Goal: Complete application form

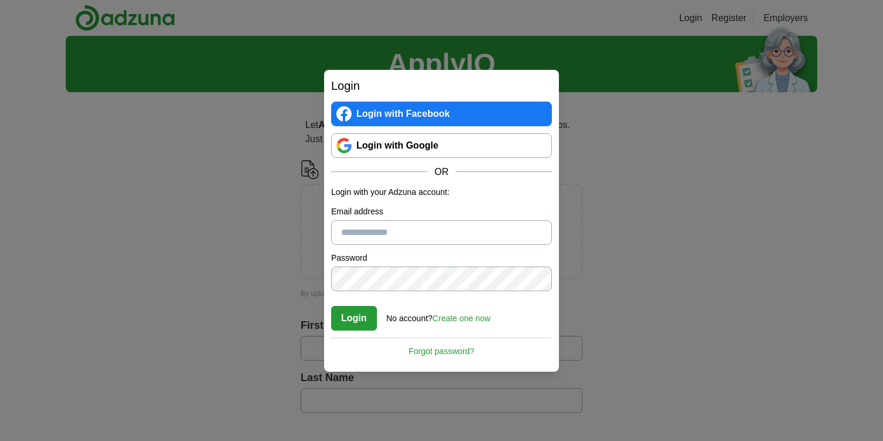
click at [389, 144] on link "Login with Google" at bounding box center [441, 145] width 221 height 25
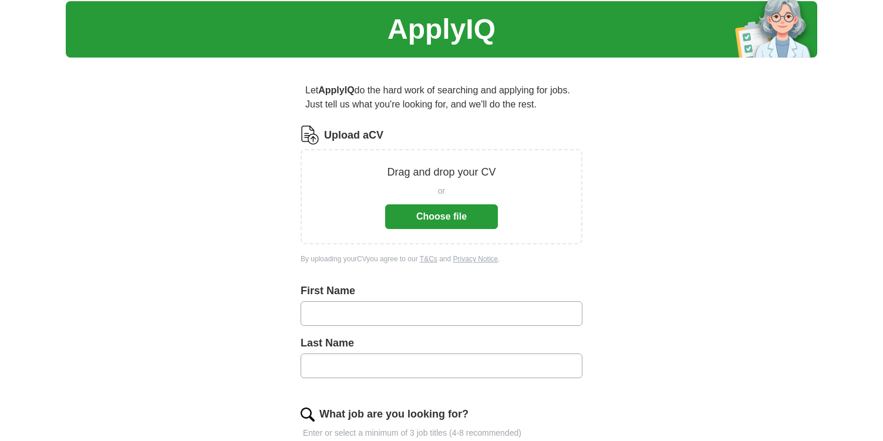
scroll to position [34, 0]
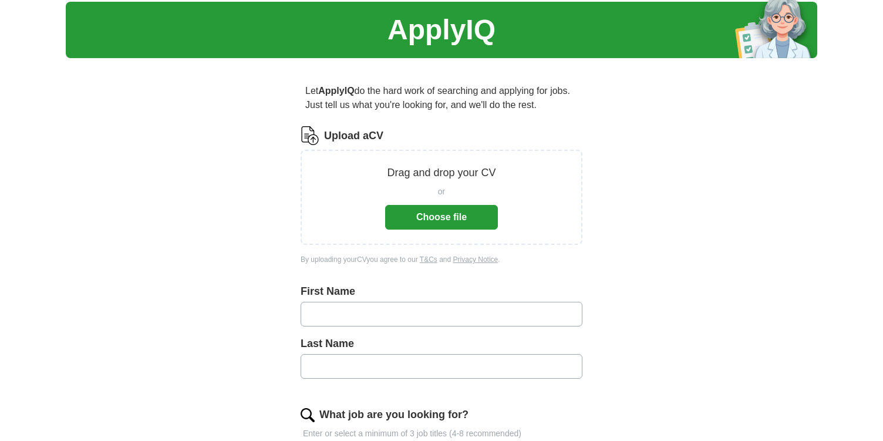
click at [438, 218] on button "Choose file" at bounding box center [441, 217] width 113 height 25
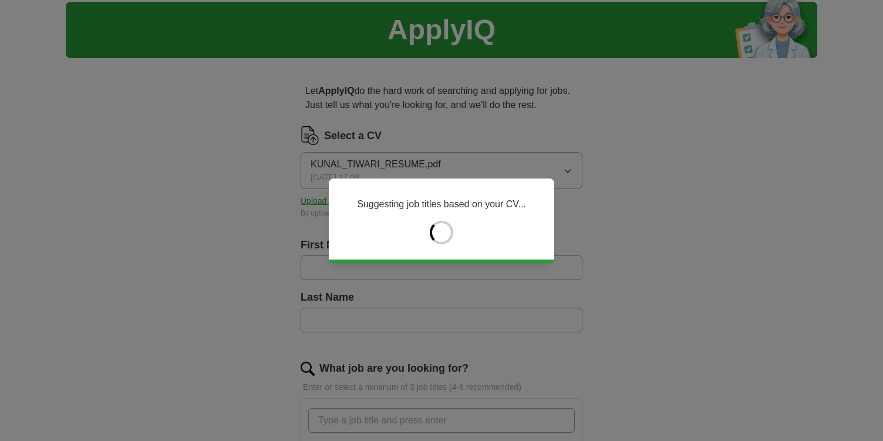
type input "*****"
type input "******"
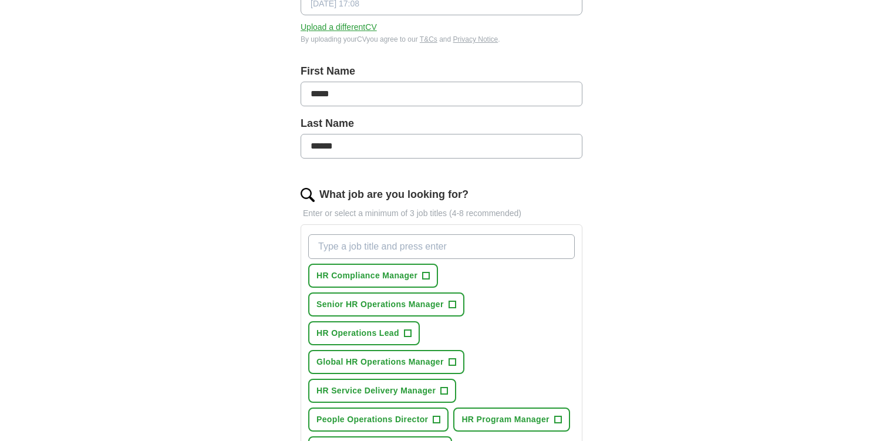
scroll to position [209, 0]
click at [454, 306] on span "+" at bounding box center [451, 303] width 7 height 9
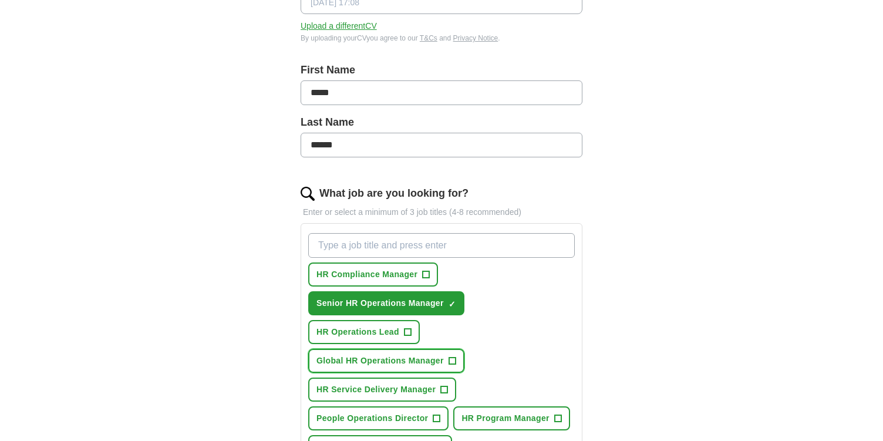
click at [417, 365] on span "Global HR Operations Manager" at bounding box center [379, 361] width 127 height 12
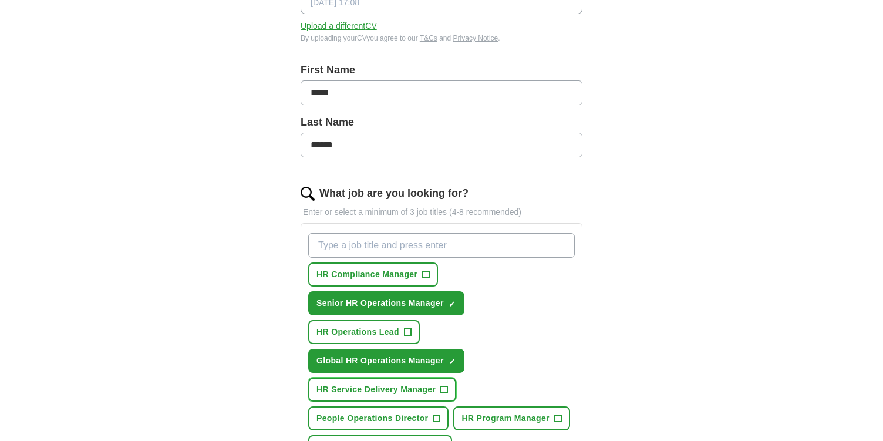
click at [388, 394] on span "HR Service Delivery Manager" at bounding box center [375, 389] width 119 height 12
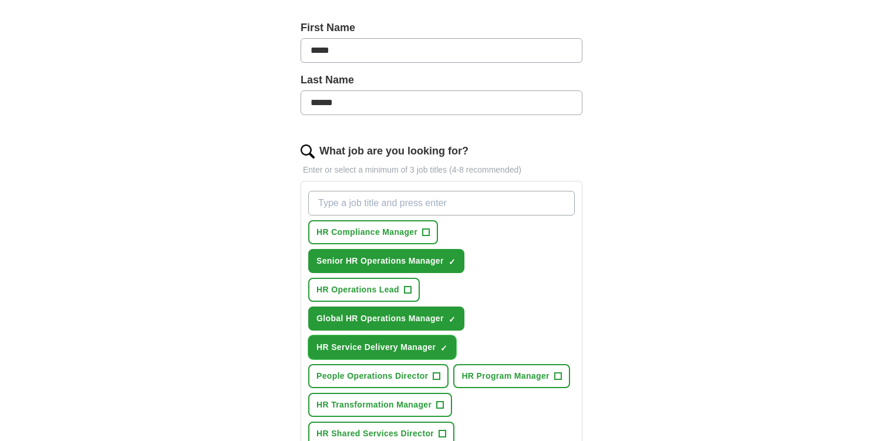
scroll to position [257, 0]
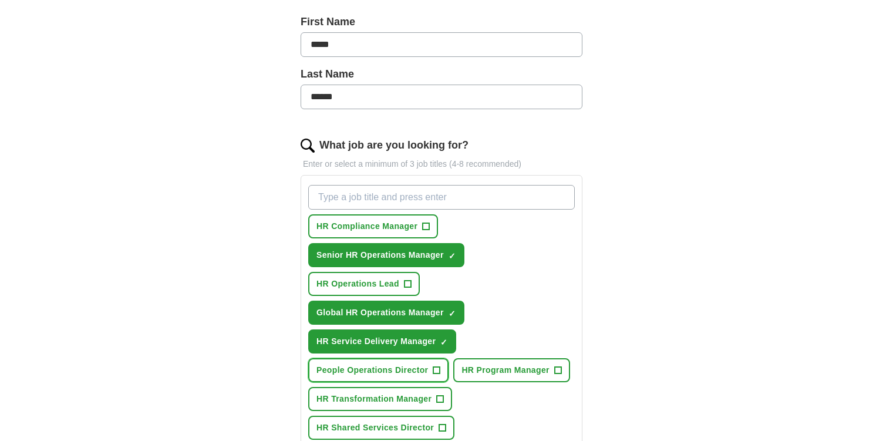
click at [394, 380] on button "People Operations Director +" at bounding box center [378, 370] width 140 height 24
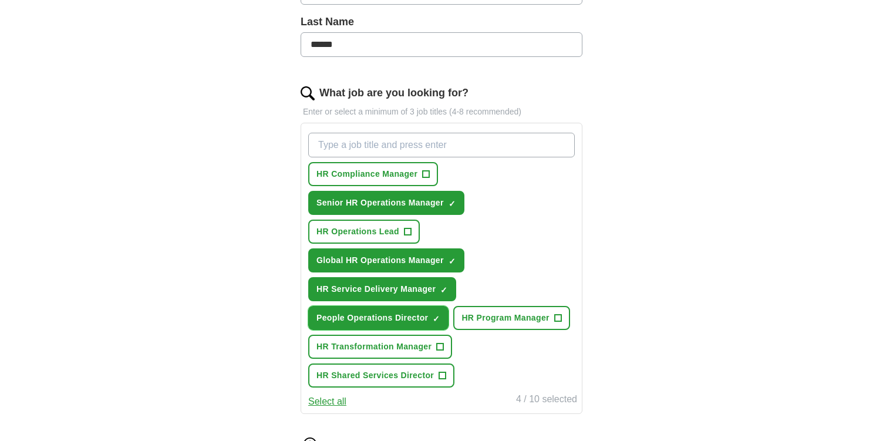
scroll to position [310, 0]
click at [403, 374] on span "HR Shared Services Director" at bounding box center [374, 375] width 117 height 12
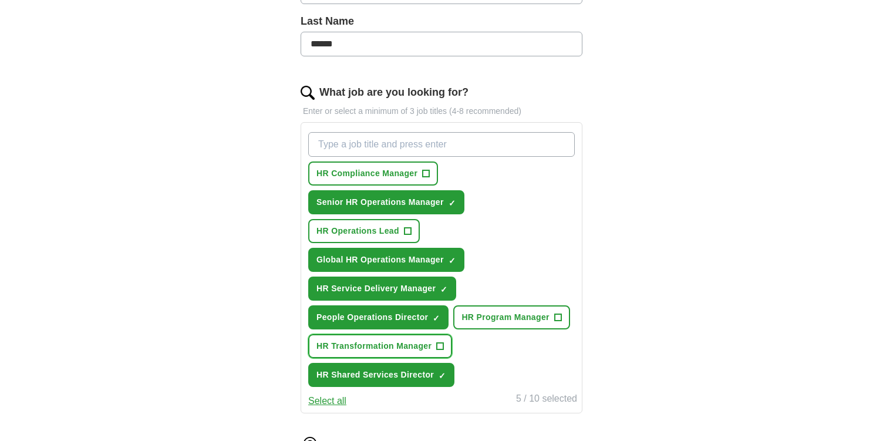
click at [380, 349] on span "HR Transformation Manager" at bounding box center [373, 346] width 115 height 12
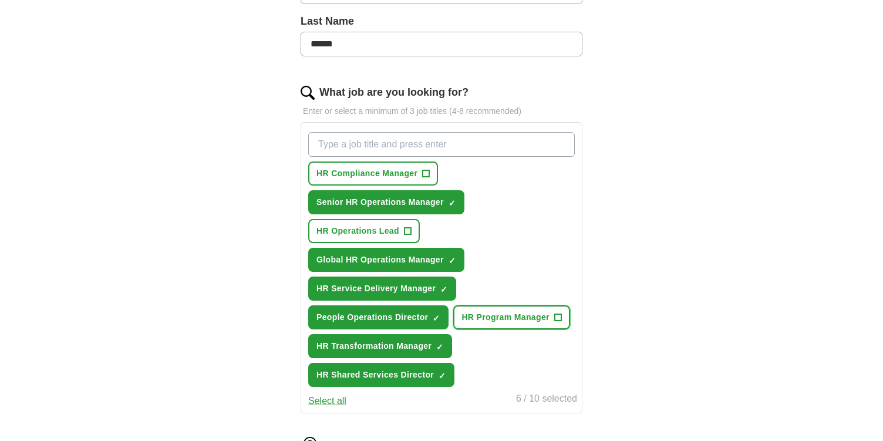
click at [501, 318] on span "HR Program Manager" at bounding box center [504, 317] width 87 height 12
click at [370, 227] on span "HR Operations Lead" at bounding box center [357, 231] width 83 height 12
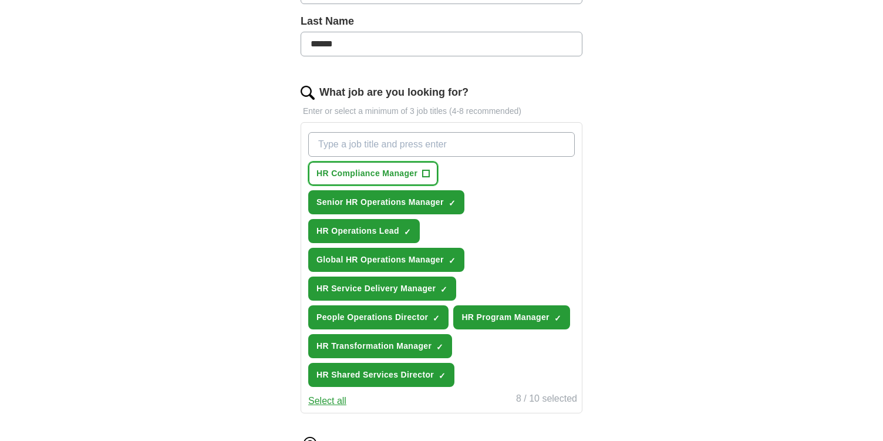
click at [381, 179] on span "HR Compliance Manager" at bounding box center [366, 173] width 101 height 12
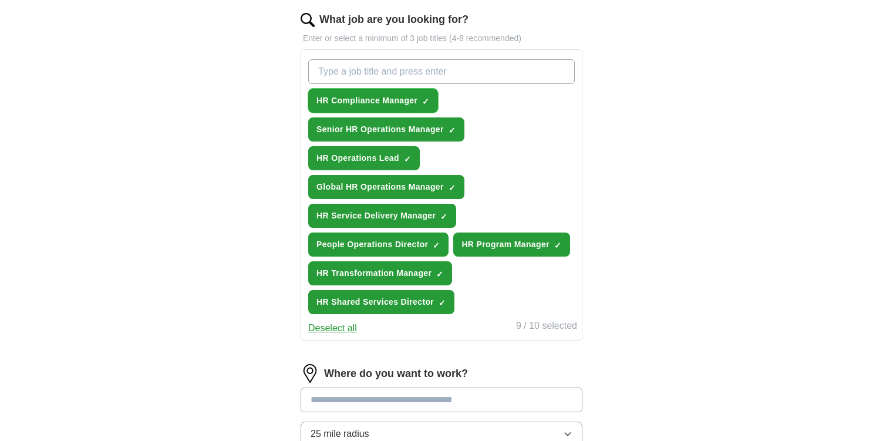
scroll to position [380, 0]
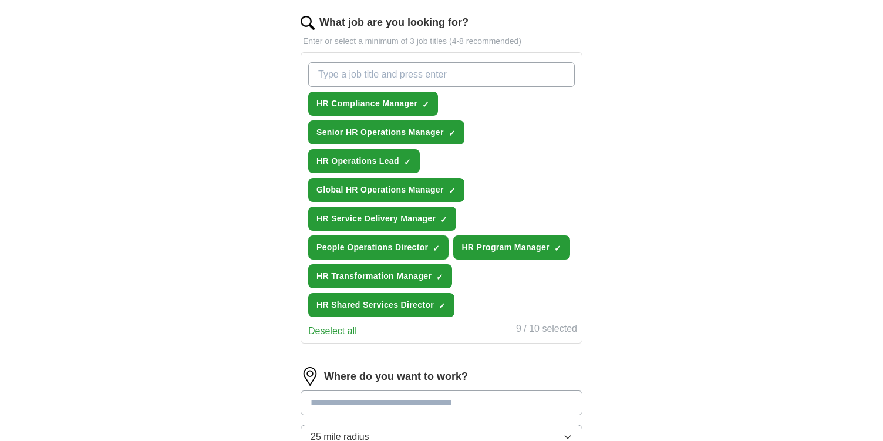
click at [459, 75] on input "What job are you looking for?" at bounding box center [441, 74] width 266 height 25
type input "HR Operations Manager"
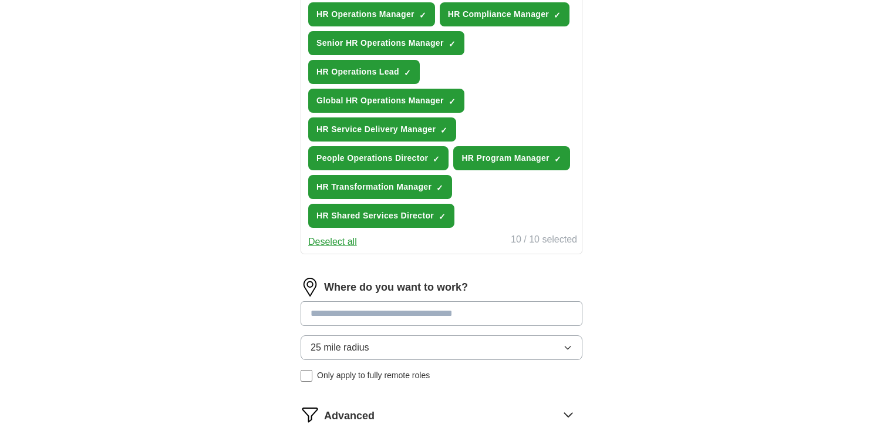
scroll to position [473, 0]
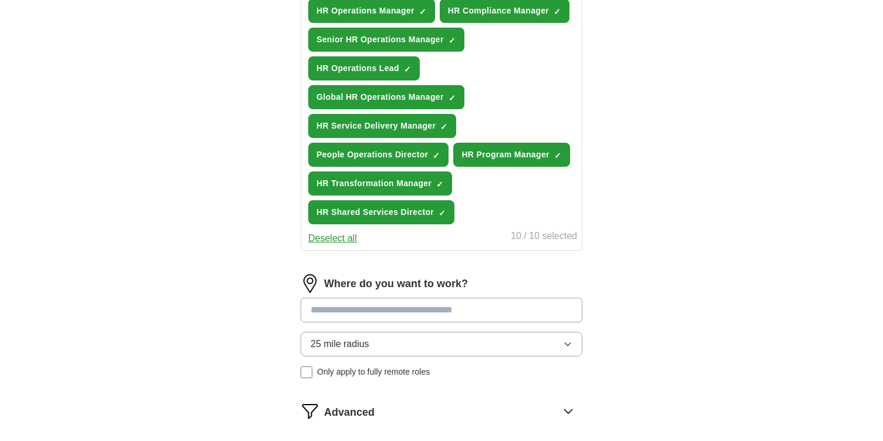
click at [353, 312] on input at bounding box center [442, 310] width 282 height 25
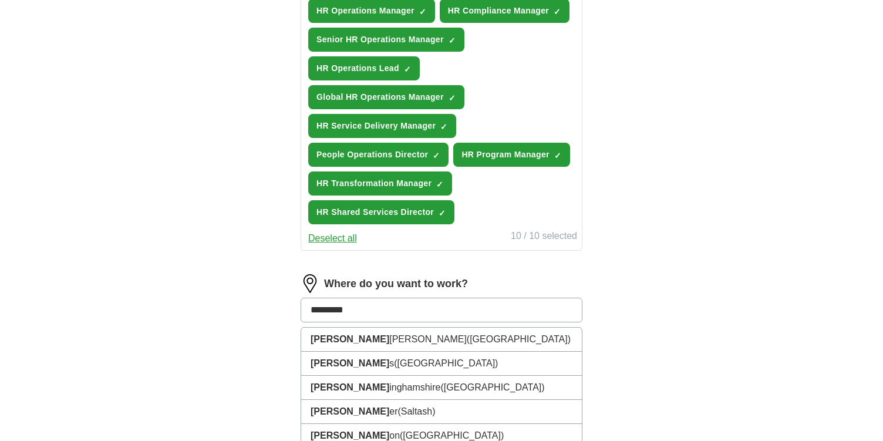
type input "**********"
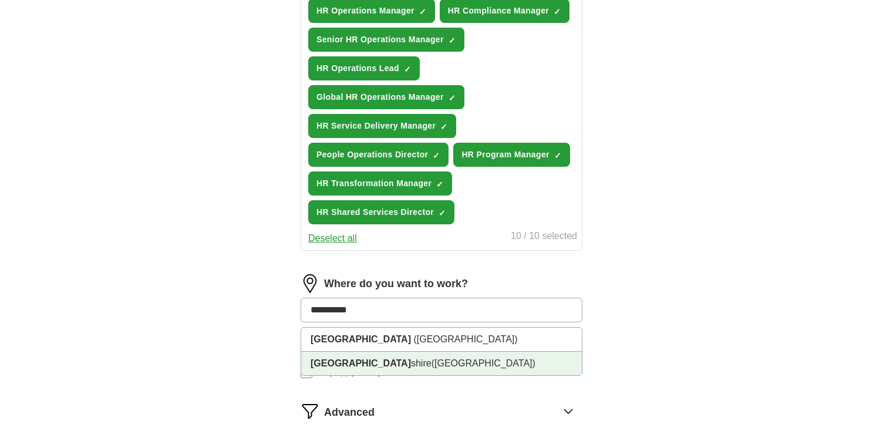
click at [339, 357] on li "Nottingham shire (East Midlands)" at bounding box center [441, 363] width 281 height 23
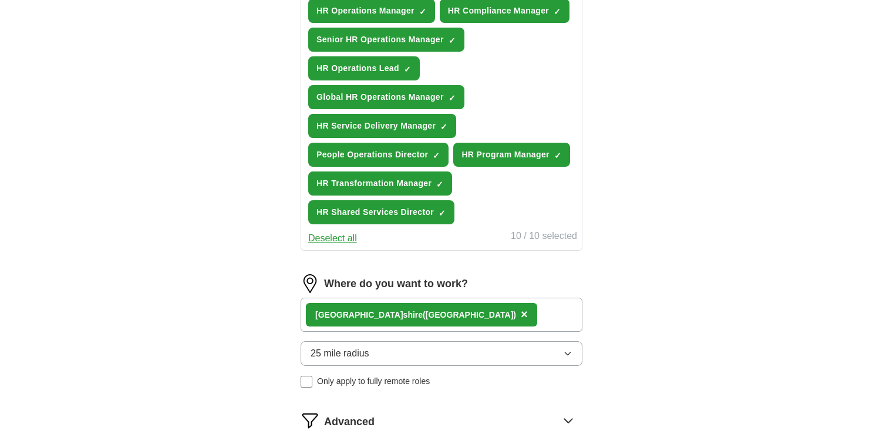
click at [342, 355] on span "25 mile radius" at bounding box center [340, 353] width 59 height 14
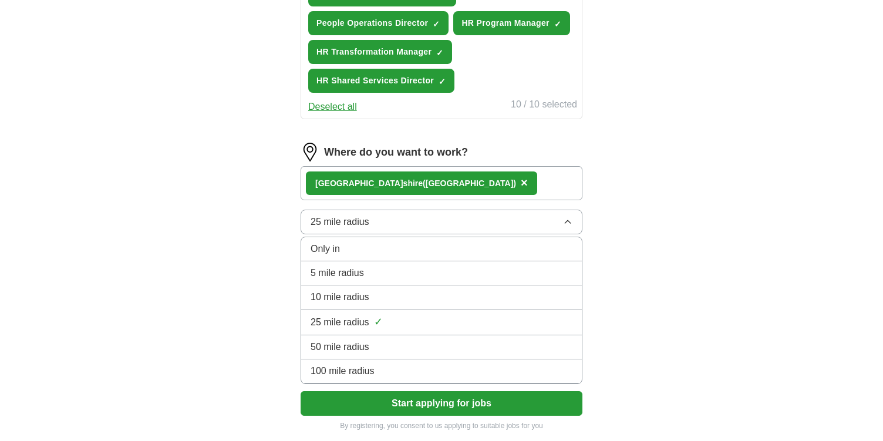
scroll to position [605, 0]
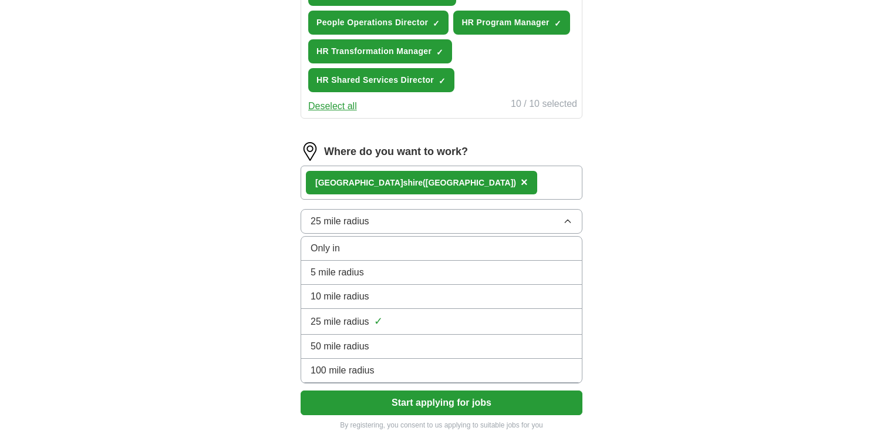
click at [346, 342] on span "50 mile radius" at bounding box center [340, 346] width 59 height 14
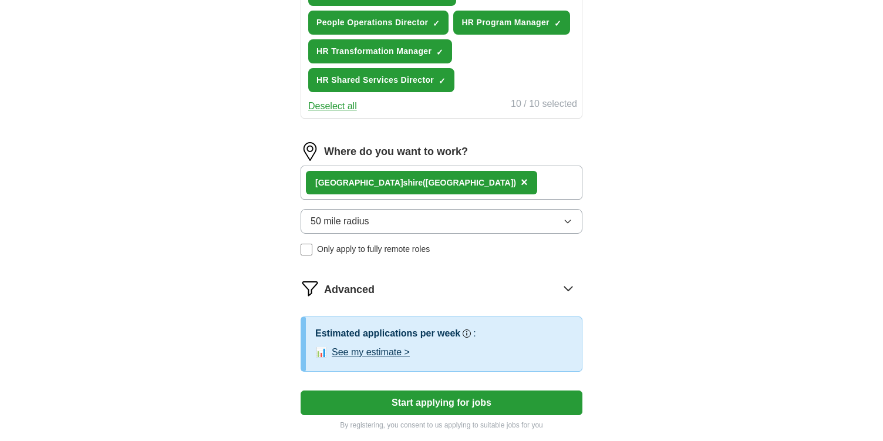
click at [402, 353] on button "See my estimate >" at bounding box center [371, 352] width 78 height 14
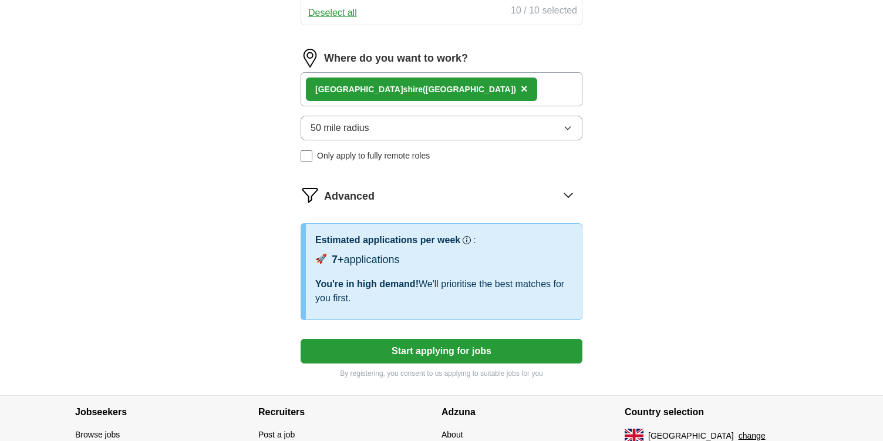
scroll to position [701, 0]
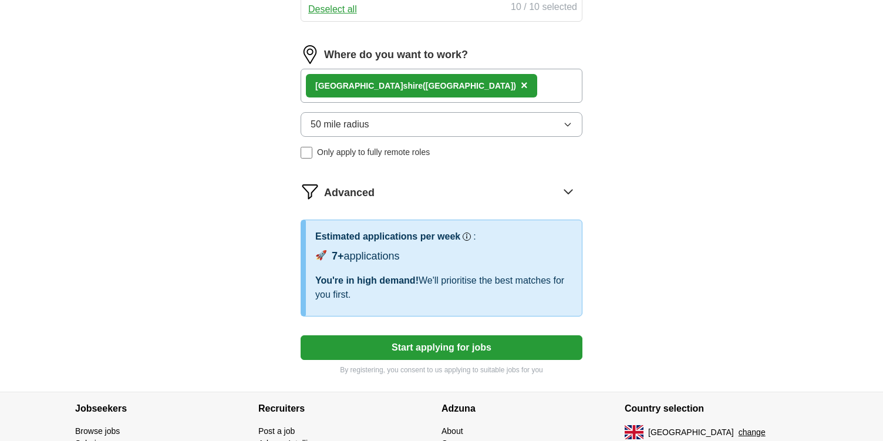
click at [451, 119] on button "50 mile radius" at bounding box center [442, 124] width 282 height 25
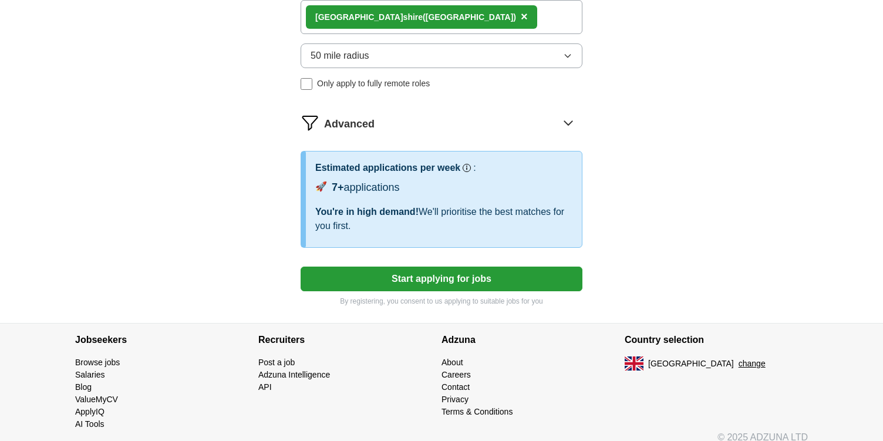
scroll to position [784, 0]
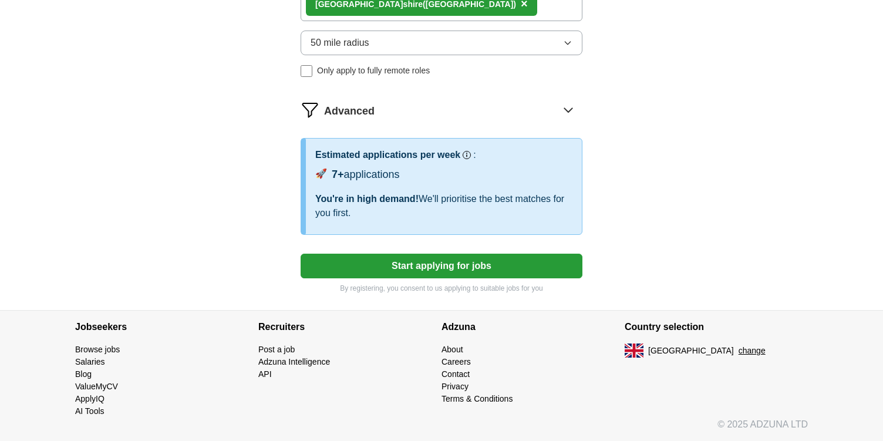
click at [419, 265] on button "Start applying for jobs" at bounding box center [442, 266] width 282 height 25
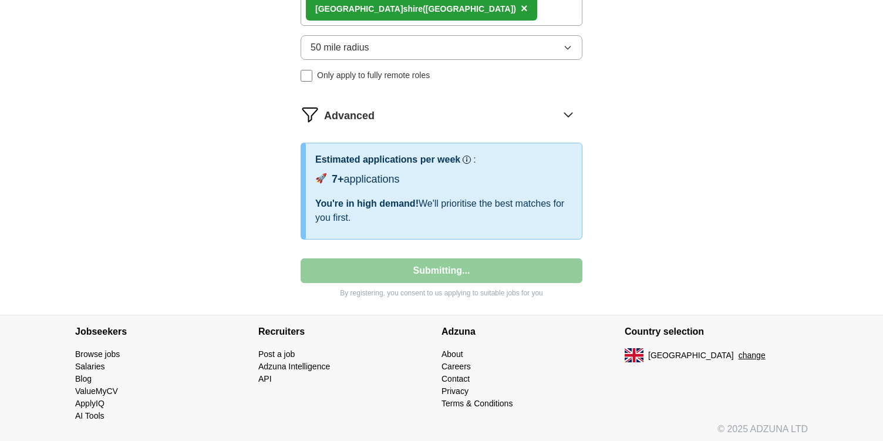
select select "**"
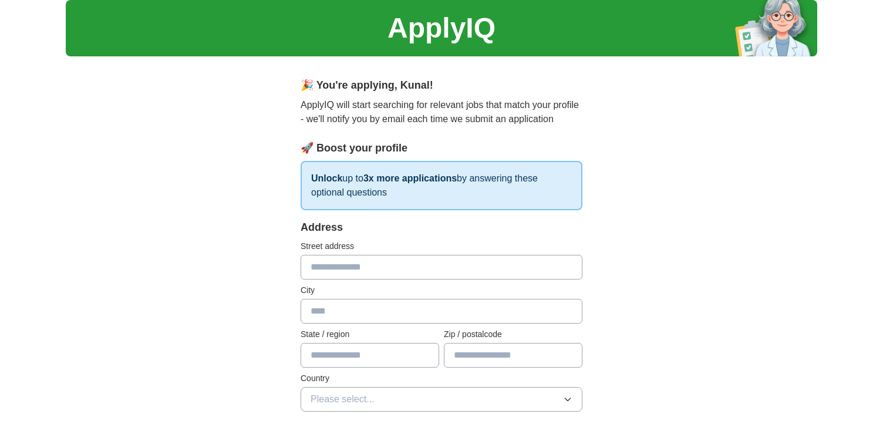
scroll to position [38, 0]
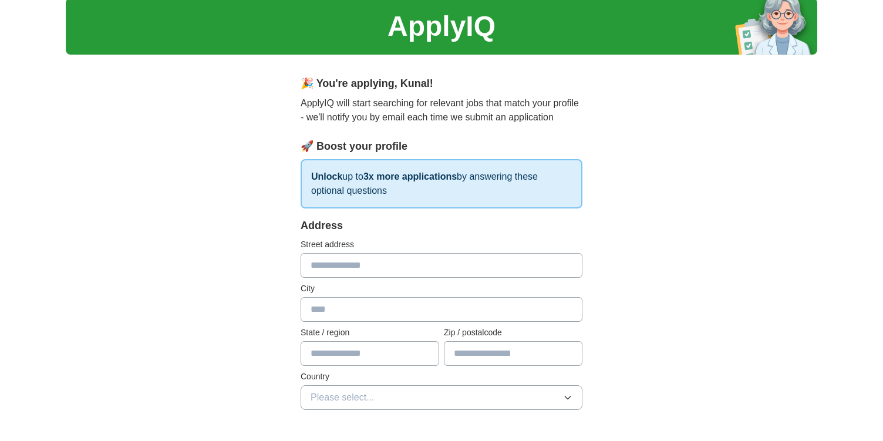
click at [414, 271] on input "text" at bounding box center [442, 265] width 282 height 25
type input "**********"
type input "*******"
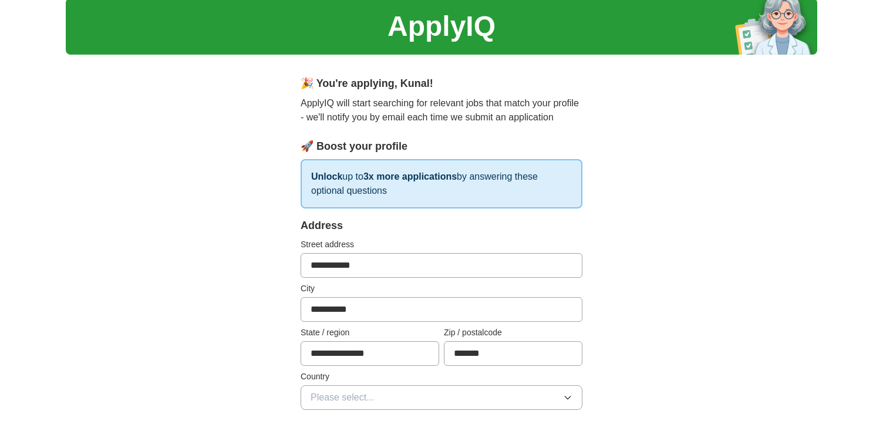
type input "**********"
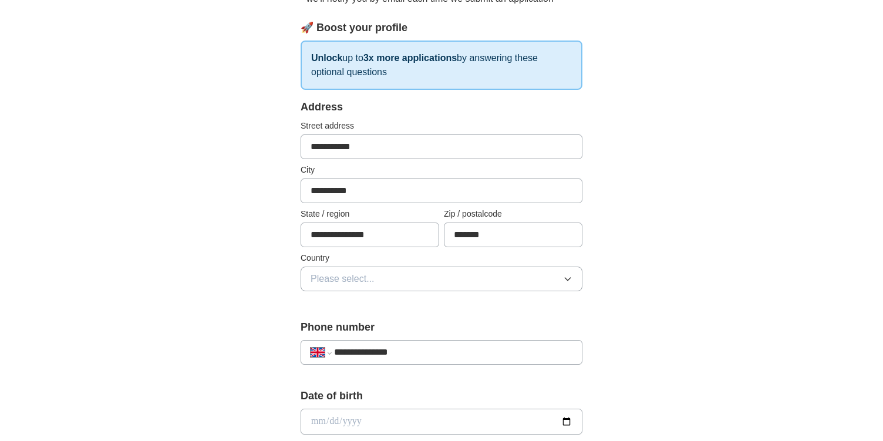
scroll to position [175, 0]
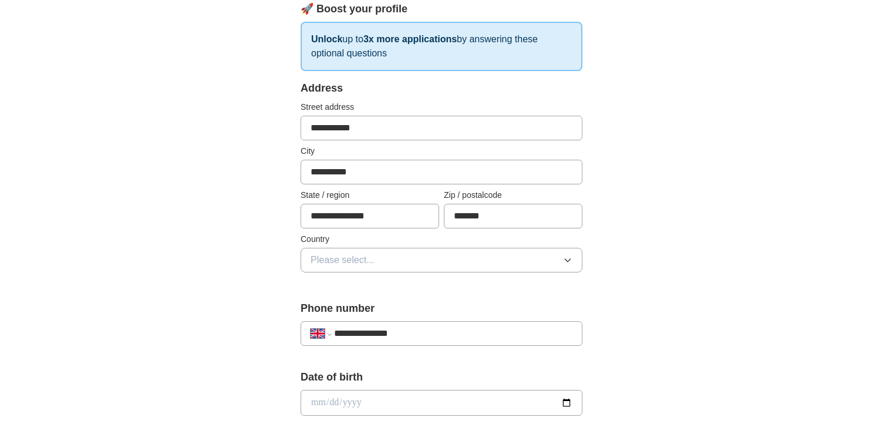
click at [416, 261] on button "Please select..." at bounding box center [442, 260] width 282 height 25
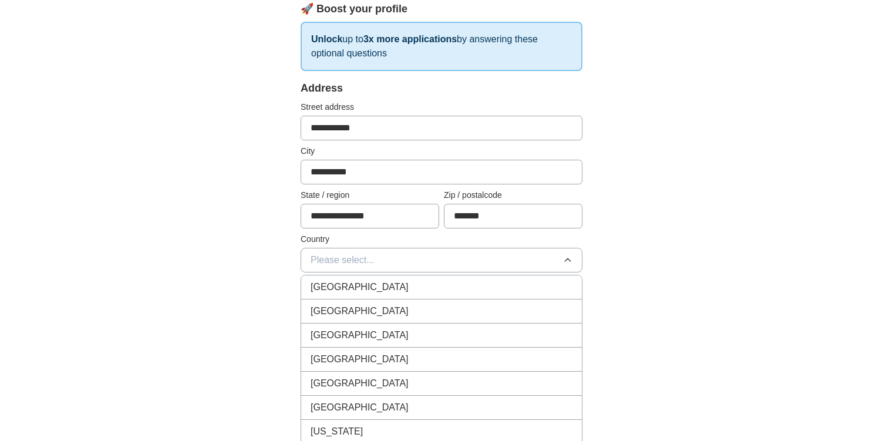
click at [402, 286] on div "[GEOGRAPHIC_DATA]" at bounding box center [442, 287] width 262 height 14
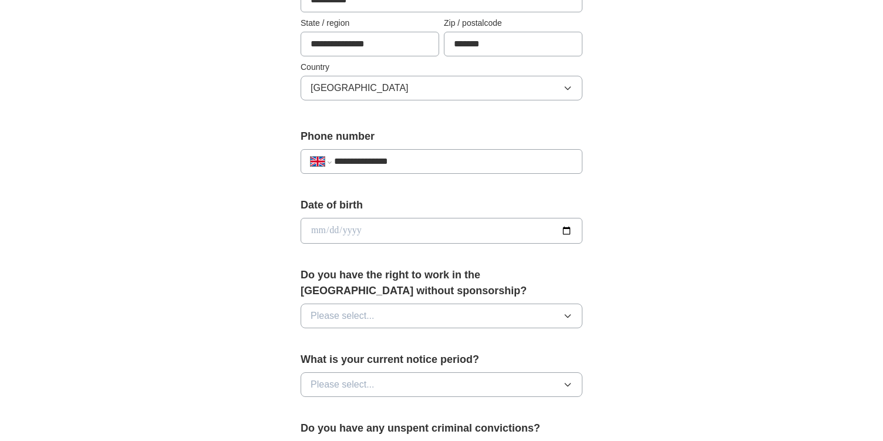
scroll to position [356, 0]
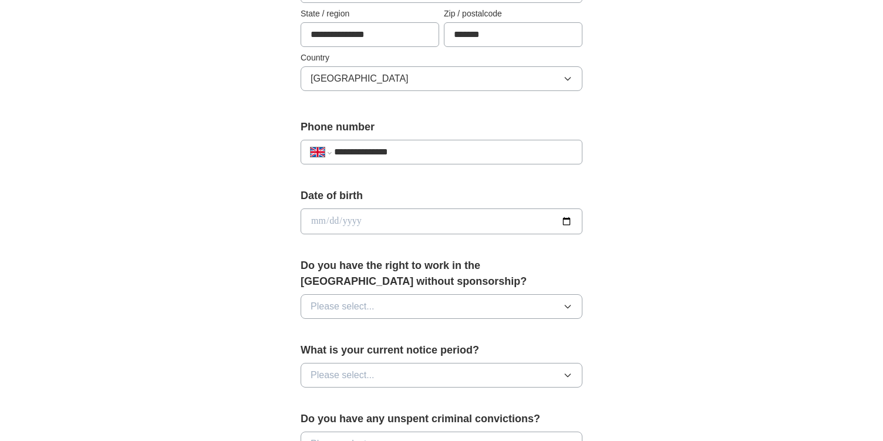
click at [428, 222] on input "date" at bounding box center [442, 221] width 282 height 26
click at [482, 216] on input "date" at bounding box center [442, 221] width 282 height 26
type input "**********"
click at [354, 319] on div "Do you have the right to work in the UK without sponsorship? Please select..." at bounding box center [442, 293] width 282 height 70
click at [356, 307] on span "Please select..." at bounding box center [343, 306] width 64 height 14
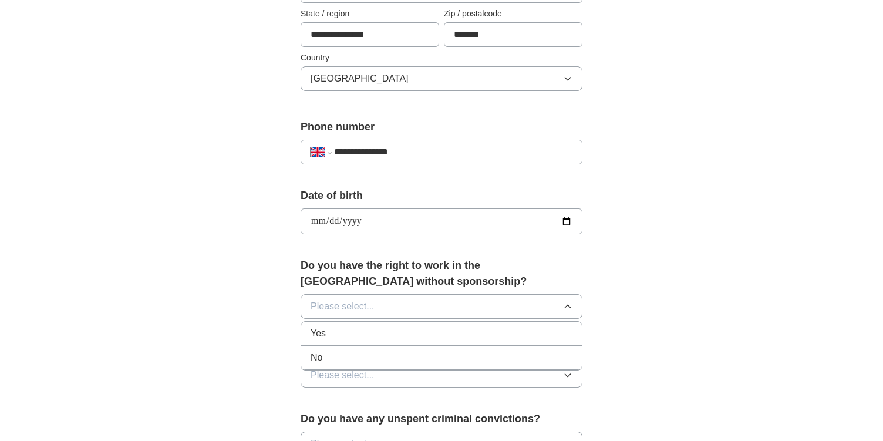
click at [345, 325] on li "Yes" at bounding box center [441, 334] width 281 height 24
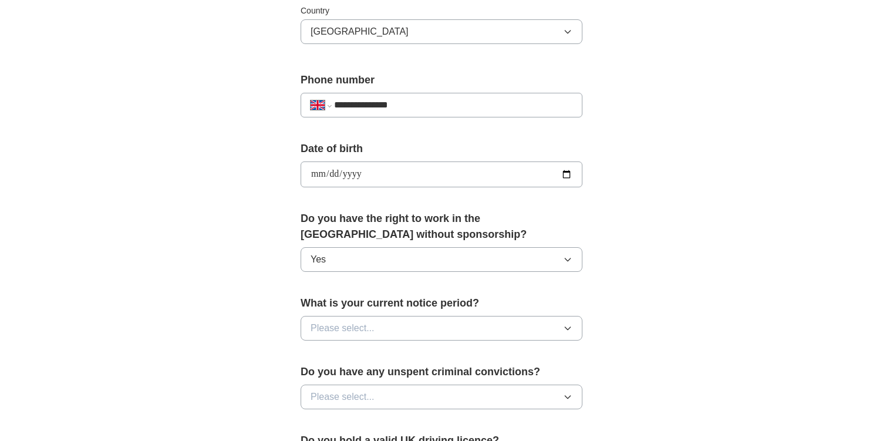
scroll to position [410, 0]
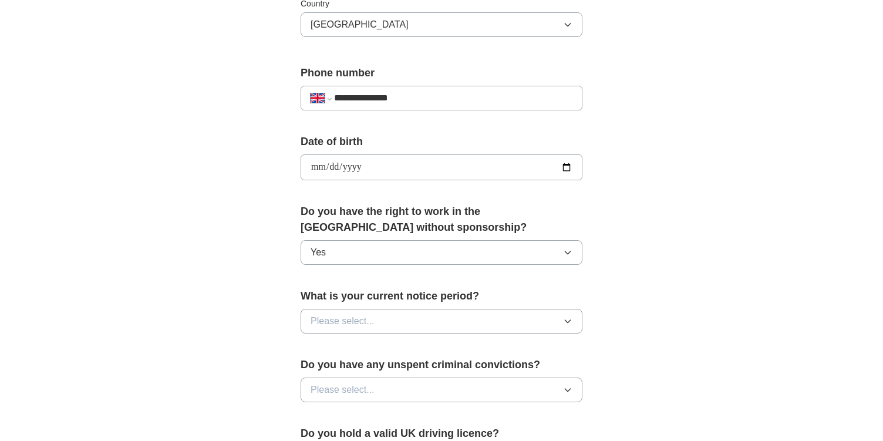
click at [347, 319] on span "Please select..." at bounding box center [343, 321] width 64 height 14
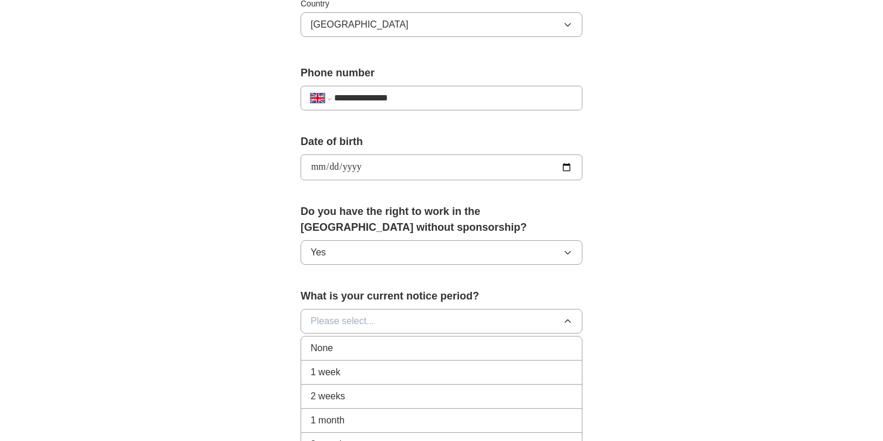
click at [342, 350] on div "None" at bounding box center [442, 348] width 262 height 14
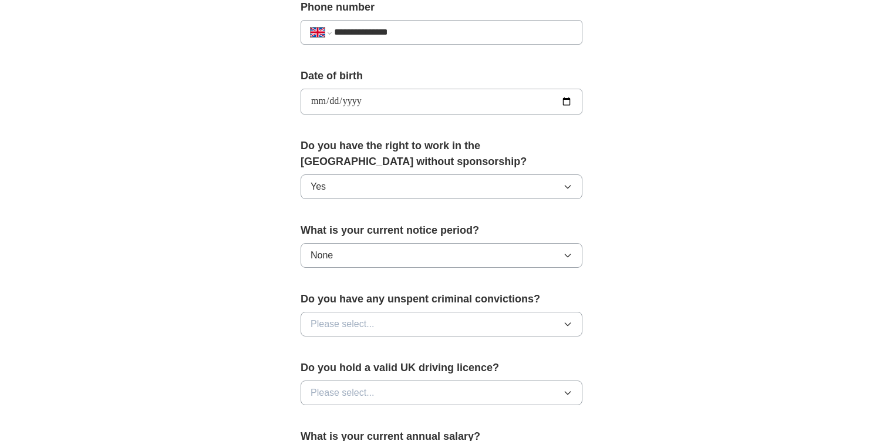
scroll to position [485, 0]
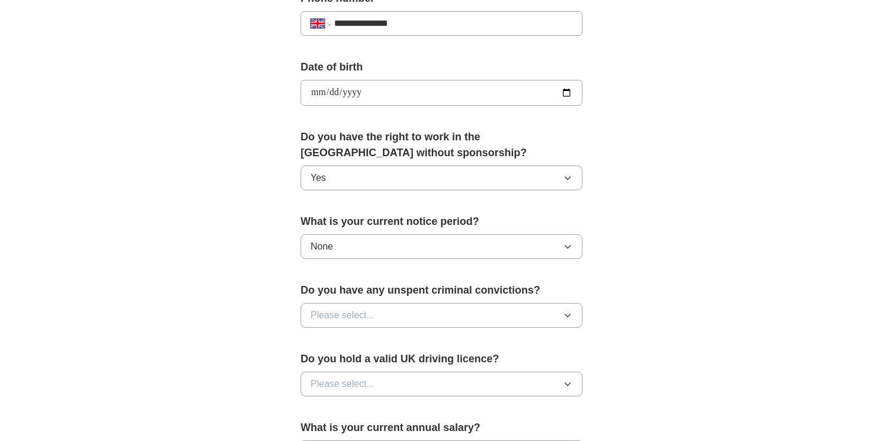
click at [353, 317] on span "Please select..." at bounding box center [343, 315] width 64 height 14
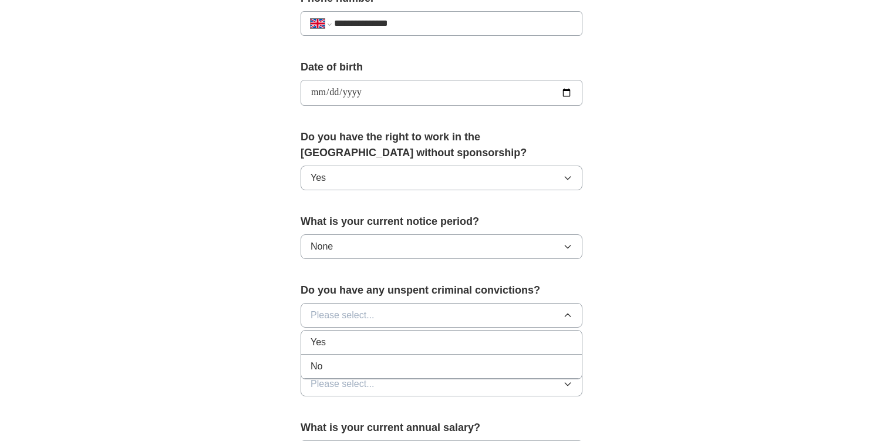
click at [333, 369] on div "No" at bounding box center [442, 366] width 262 height 14
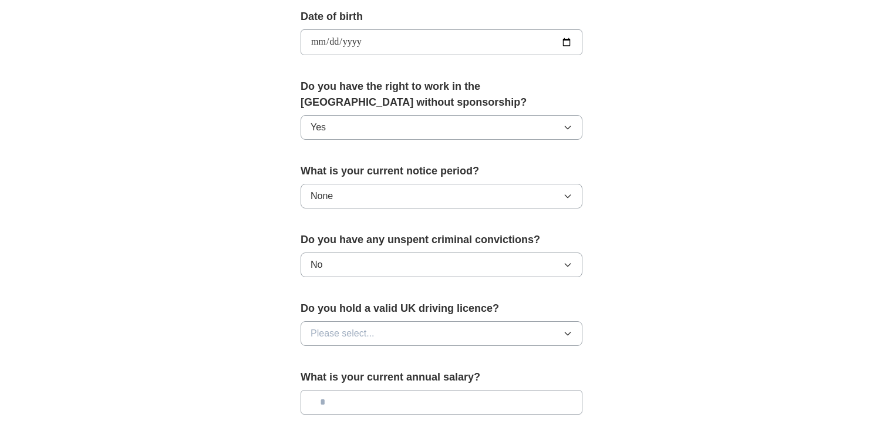
scroll to position [543, 0]
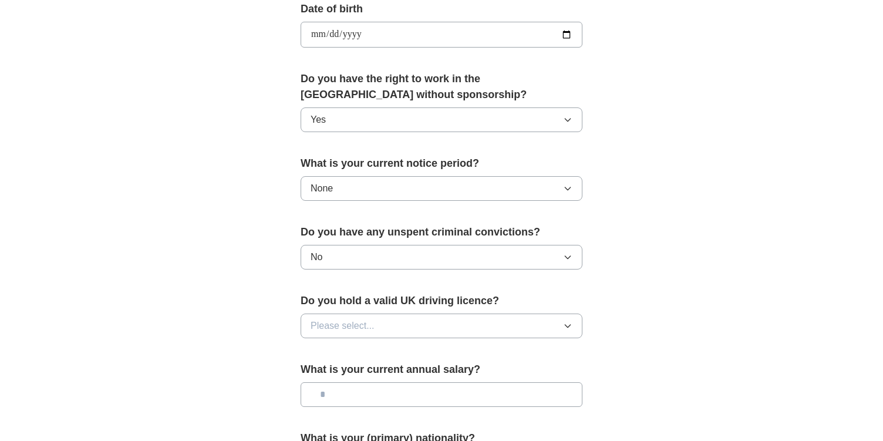
click at [350, 336] on button "Please select..." at bounding box center [442, 325] width 282 height 25
click at [338, 362] on li "Yes" at bounding box center [441, 353] width 281 height 24
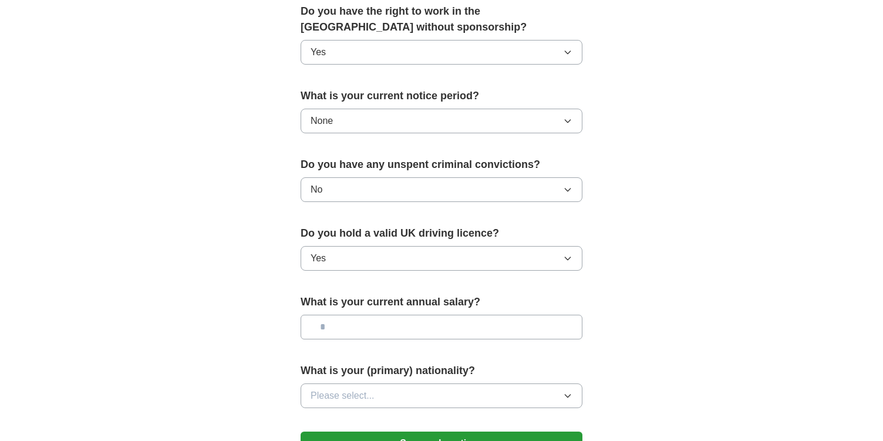
scroll to position [614, 0]
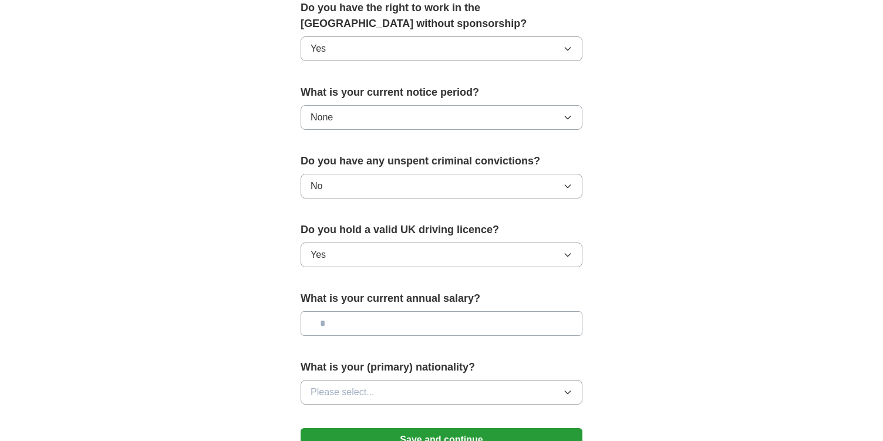
click at [363, 317] on input "text" at bounding box center [442, 323] width 282 height 25
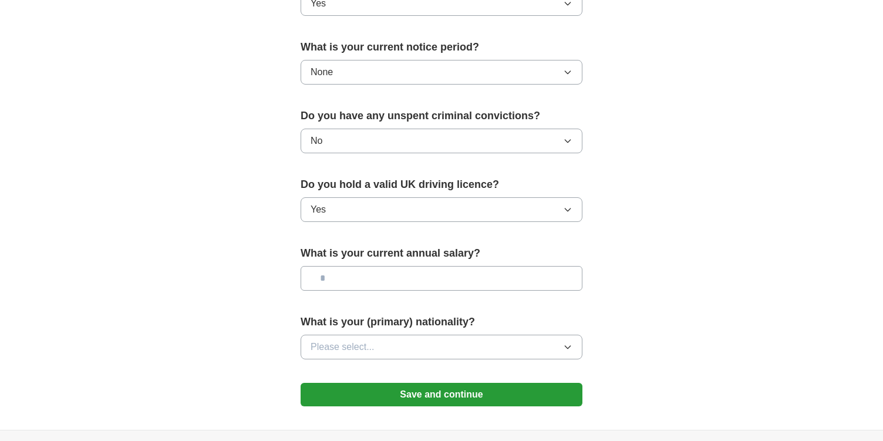
scroll to position [660, 0]
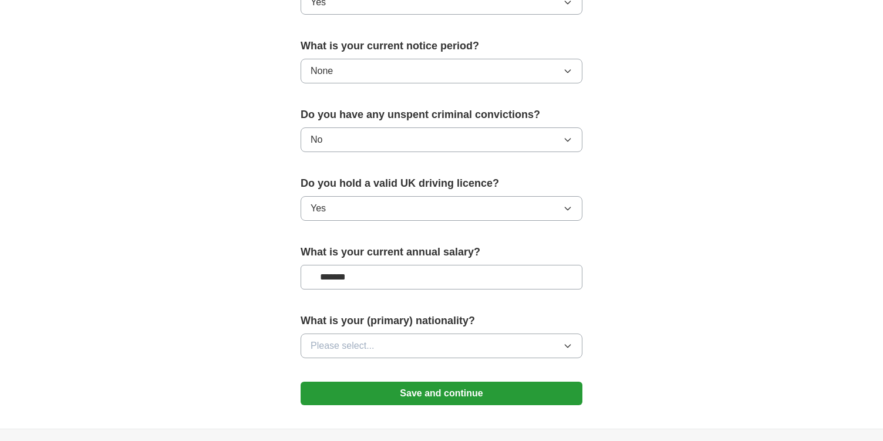
type input "*******"
click at [372, 344] on span "Please select..." at bounding box center [343, 346] width 64 height 14
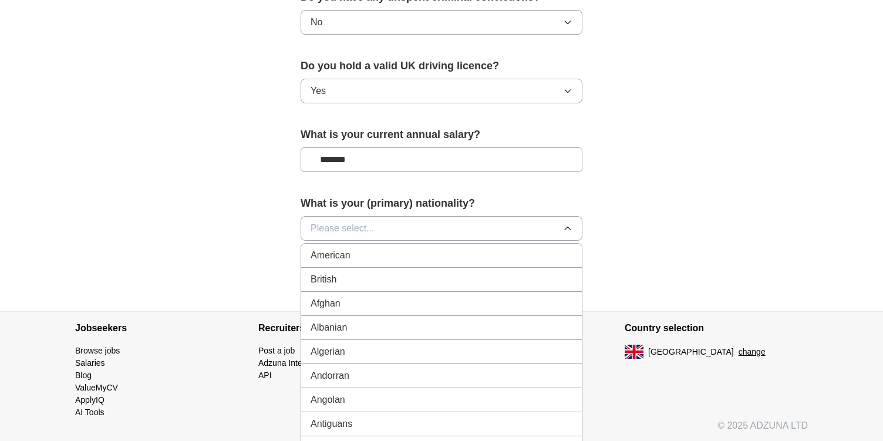
scroll to position [795, 0]
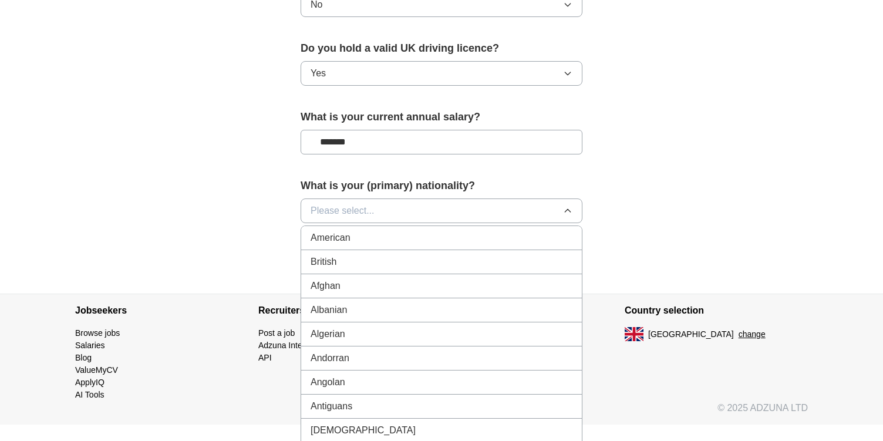
click at [396, 214] on button "Please select..." at bounding box center [442, 210] width 282 height 25
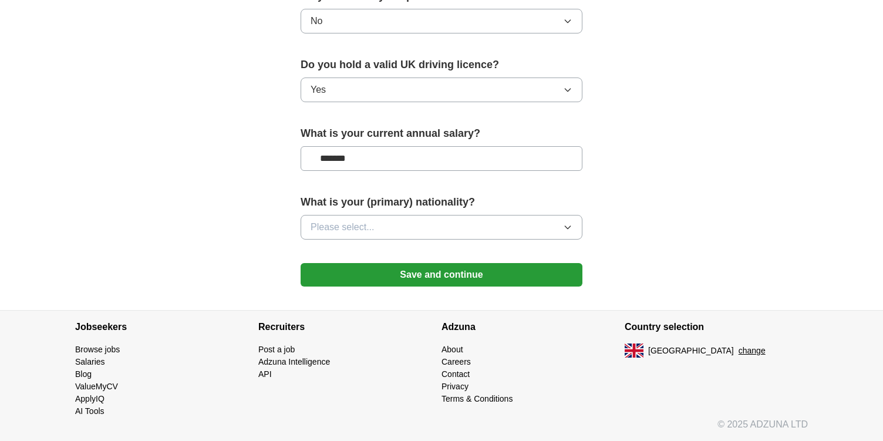
scroll to position [779, 0]
click at [397, 222] on button "Please select..." at bounding box center [442, 227] width 282 height 25
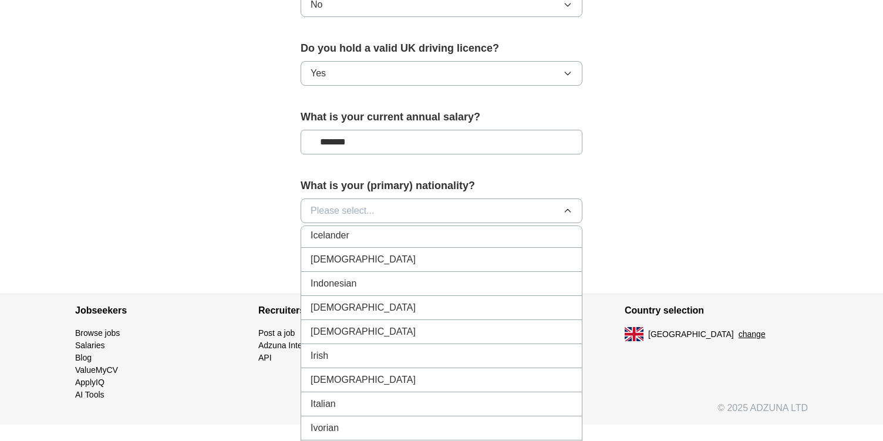
scroll to position [1888, 0]
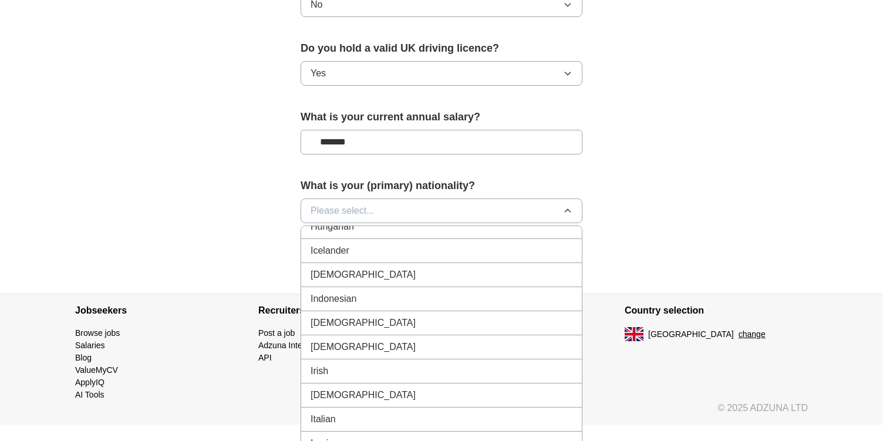
click at [358, 279] on div "Indian" at bounding box center [442, 275] width 262 height 14
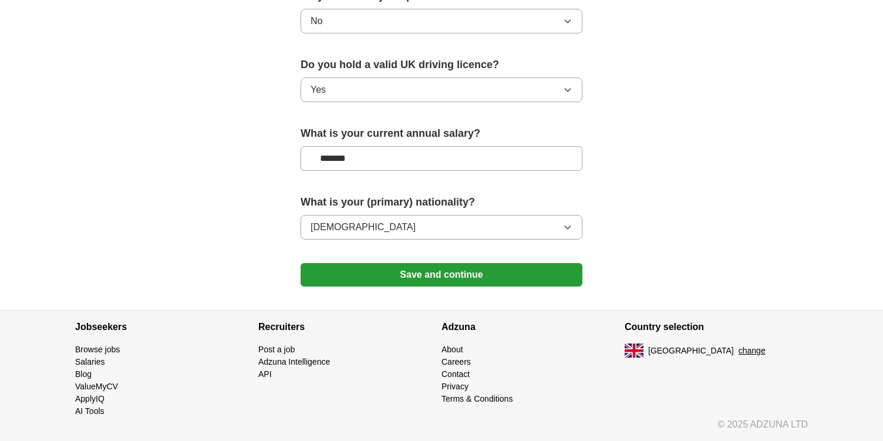
scroll to position [779, 0]
click at [373, 272] on button "Save and continue" at bounding box center [442, 274] width 282 height 23
